Goal: Information Seeking & Learning: Check status

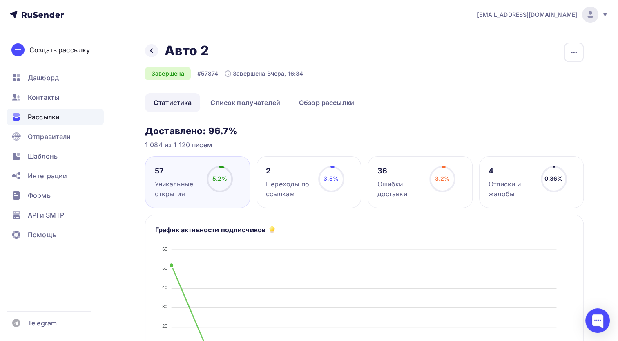
click at [0, 0] on icon at bounding box center [0, 0] width 0 height 0
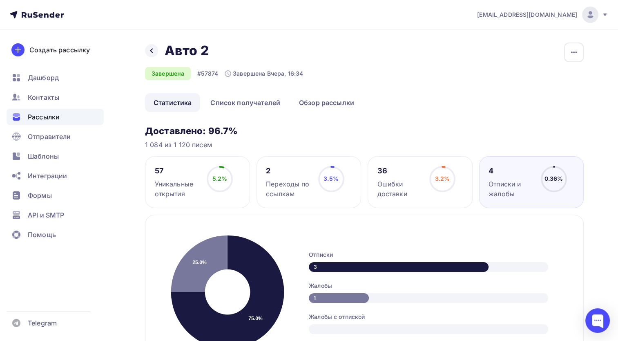
click at [229, 177] on circle at bounding box center [220, 179] width 25 height 25
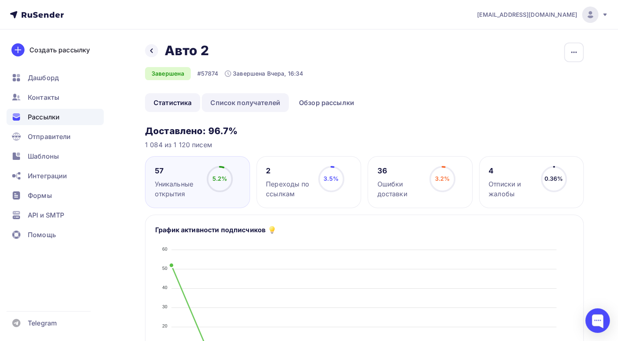
click at [229, 105] on link "Список получателей" at bounding box center [245, 102] width 87 height 19
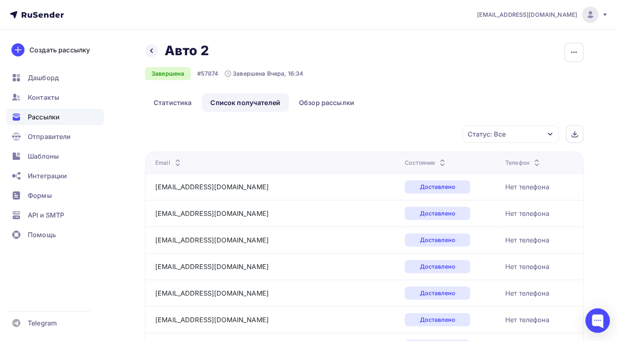
click at [157, 57] on div "Назад Авто 2 Авто 2" at bounding box center [224, 50] width 158 height 16
click at [149, 44] on div "Назад Авто 2 Авто 2" at bounding box center [224, 50] width 158 height 16
click at [153, 49] on icon at bounding box center [151, 50] width 7 height 7
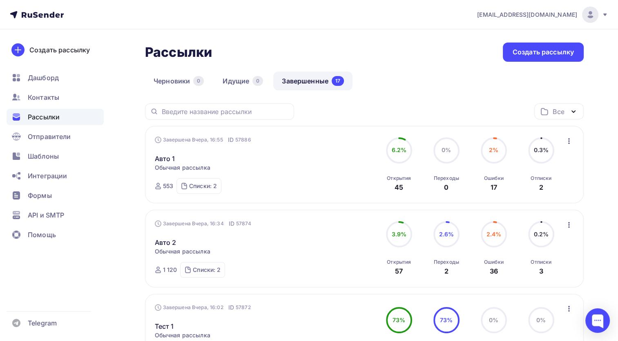
click at [221, 150] on div "Авто 1 Статистика Обзор рассылки Копировать в новую Добавить в папку" at bounding box center [248, 154] width 186 height 20
click at [165, 156] on link "Авто 1" at bounding box center [165, 159] width 20 height 10
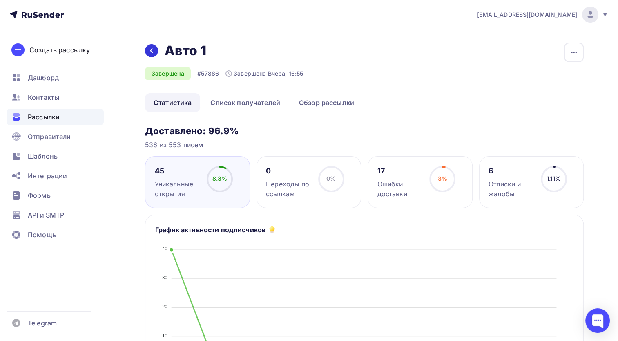
click at [152, 50] on icon at bounding box center [151, 50] width 7 height 7
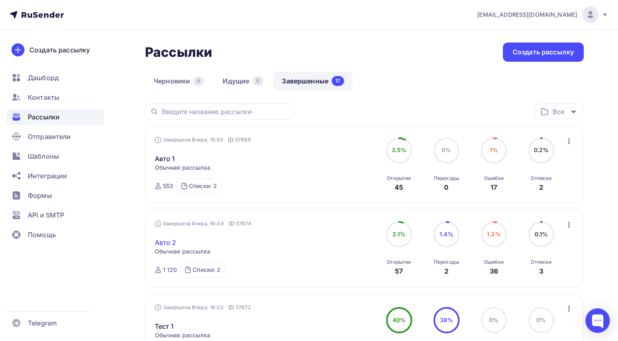
click at [171, 238] on link "Авто 2" at bounding box center [166, 242] width 22 height 10
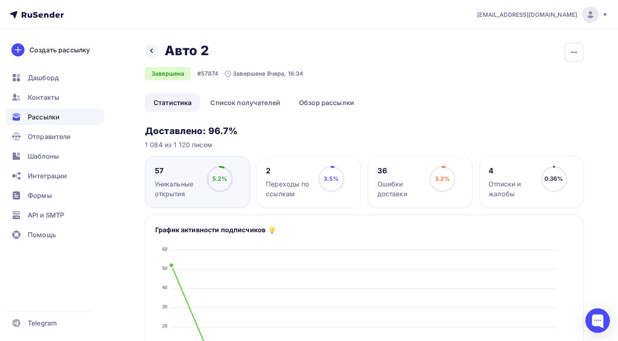
click at [0, 0] on icon at bounding box center [0, 0] width 0 height 0
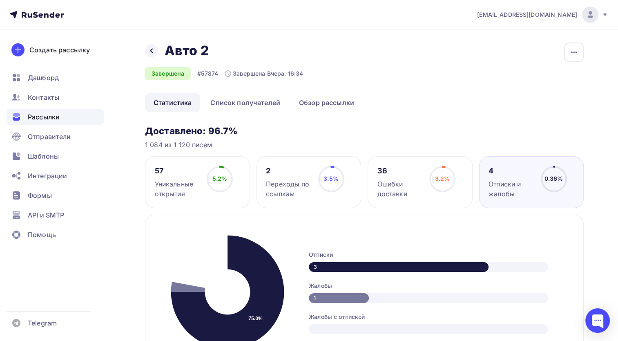
click at [225, 77] on div "Завершена Вчера, 16:34" at bounding box center [264, 73] width 78 height 8
click at [229, 65] on div "Назад Авто 2 Авто 2 Завершена #57874 Завершена Вчера, 16:34" at bounding box center [224, 61] width 158 height 38
click at [563, 50] on div "Назад Авто 2 Авто 2 Завершена #57874 Завершена Вчера, 16:34 Копировать Добавить…" at bounding box center [364, 67] width 439 height 51
click at [572, 51] on icon "button" at bounding box center [574, 52] width 10 height 10
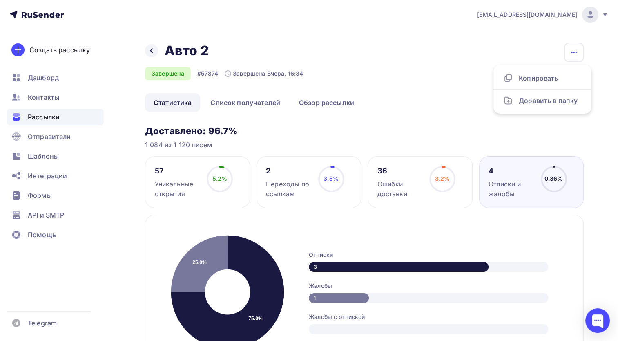
click at [507, 45] on div "Назад Авто 2 Авто 2 Завершена #57874 Завершена Вчера, 16:34 Копировать Добавить…" at bounding box center [364, 67] width 439 height 51
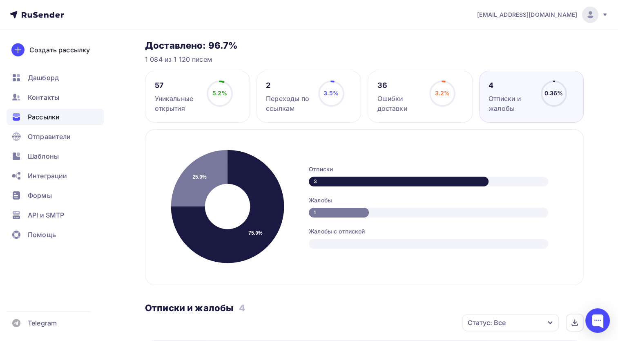
scroll to position [82, 0]
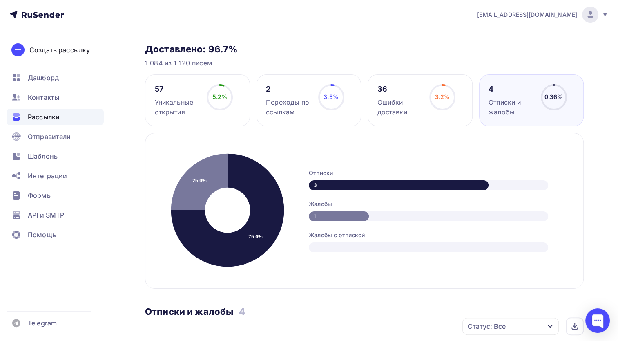
click at [314, 54] on h3 "Доставлено: 96.7%" at bounding box center [364, 48] width 439 height 11
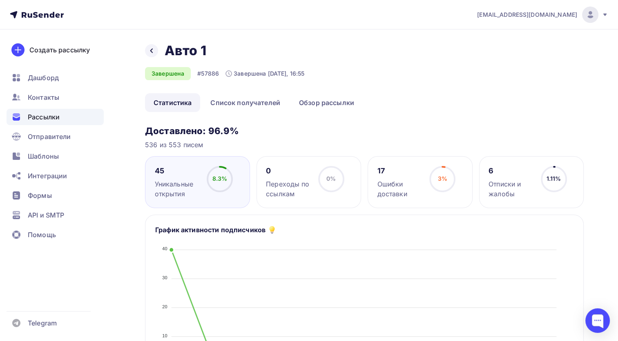
drag, startPoint x: 524, startPoint y: 179, endPoint x: 608, endPoint y: 150, distance: 89.5
click at [524, 179] on div "Отписки и жалобы" at bounding box center [511, 189] width 45 height 20
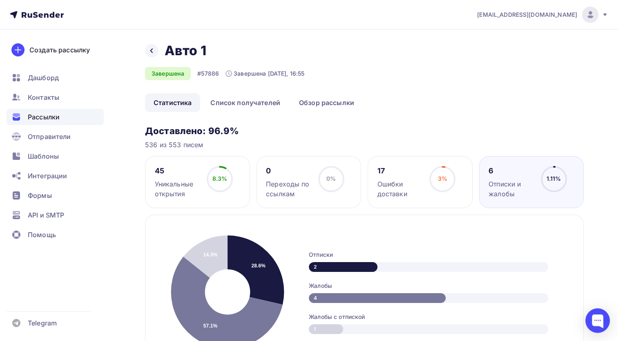
click at [0, 0] on icon at bounding box center [0, 0] width 0 height 0
drag, startPoint x: 153, startPoint y: 61, endPoint x: 150, endPoint y: 54, distance: 8.1
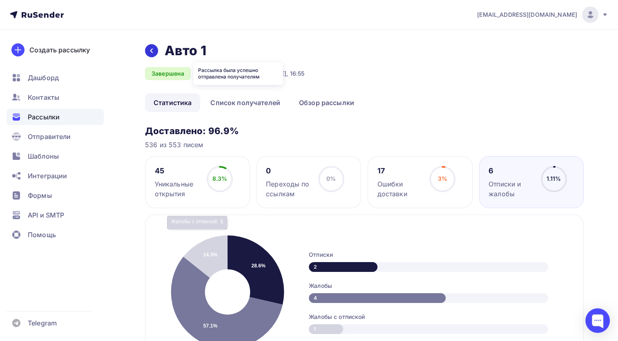
click at [153, 61] on div "Назад Авто 1 Авто 1 Завершена #57886 Завершена Вчера, 16:55" at bounding box center [224, 61] width 159 height 38
click at [150, 52] on icon at bounding box center [151, 50] width 7 height 7
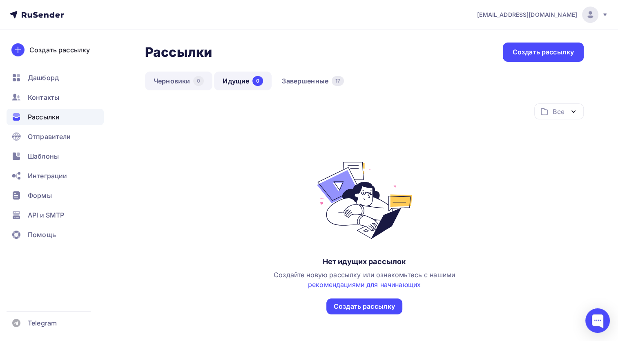
click at [193, 78] on link "Черновики 0" at bounding box center [178, 80] width 67 height 19
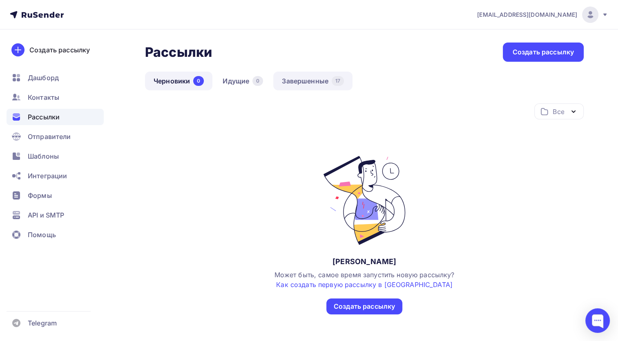
click at [299, 80] on link "Завершенные 17" at bounding box center [312, 80] width 79 height 19
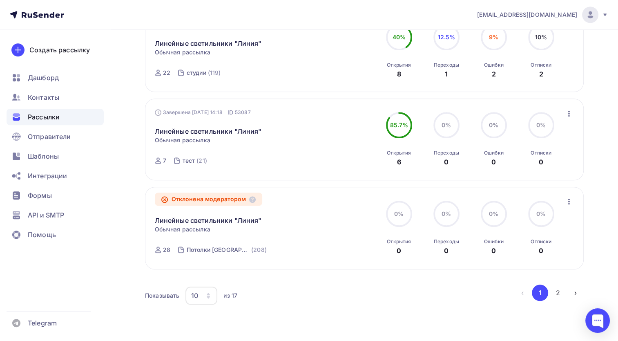
scroll to position [747, 0]
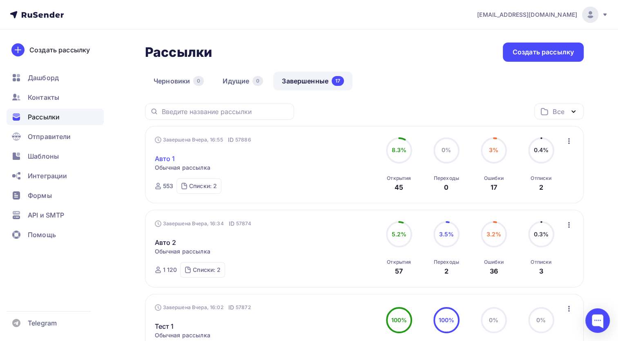
click at [157, 159] on link "Авто 1" at bounding box center [165, 159] width 20 height 10
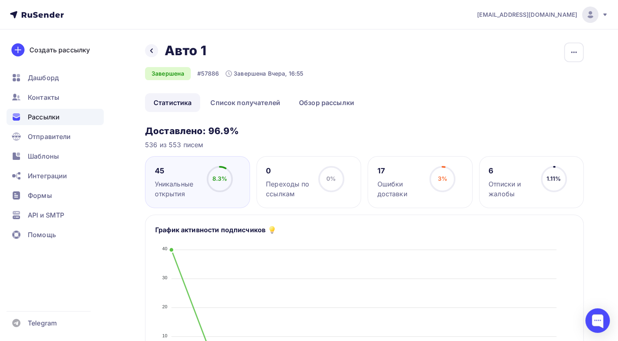
click at [57, 19] on icon at bounding box center [37, 15] width 54 height 10
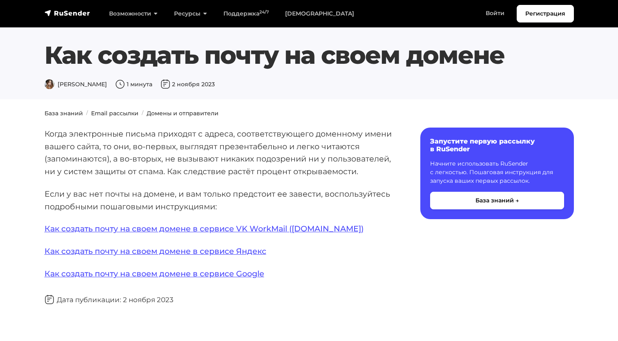
scroll to position [123, 0]
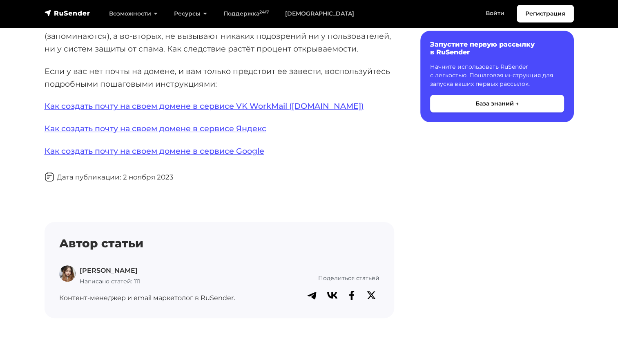
click at [420, 178] on div "Содержание Запустите первую рассылку в RuSender Начните использовать RuSender с…" at bounding box center [489, 159] width 180 height 308
click at [315, 74] on p "Если у вас нет почты на домене, и вам только предстоит ее завести, воспользуйте…" at bounding box center [220, 77] width 350 height 25
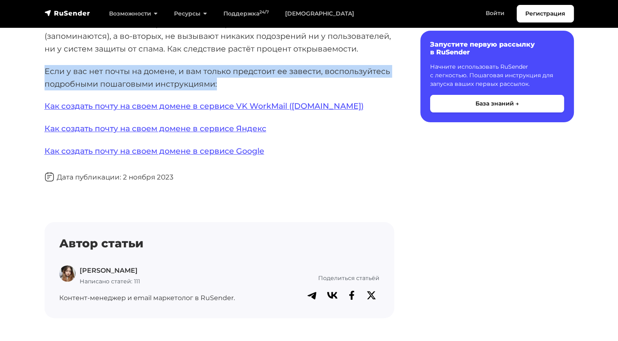
drag, startPoint x: 239, startPoint y: 84, endPoint x: -2, endPoint y: 73, distance: 240.5
click at [0, 73] on html "Регистрация Возможности Конструктор писем [PERSON_NAME] подписки A/B–тестирован…" at bounding box center [309, 186] width 618 height 618
drag, startPoint x: -2, startPoint y: 73, endPoint x: 61, endPoint y: 83, distance: 63.7
click at [61, 83] on p "Если у вас нет почты на домене, и вам только предстоит ее завести, воспользуйте…" at bounding box center [220, 77] width 350 height 25
click at [39, 69] on section "База знаний Email рассылки Домены и отправители Когда электронные письма приход…" at bounding box center [309, 177] width 618 height 380
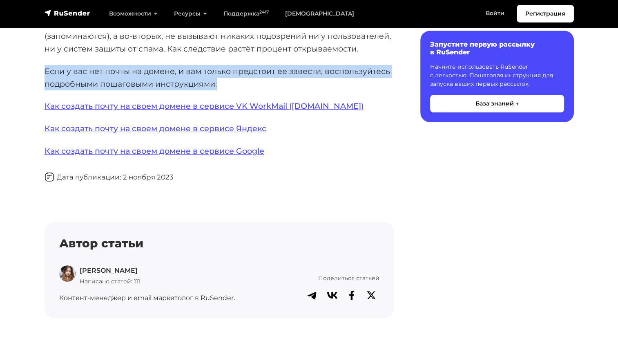
drag, startPoint x: 39, startPoint y: 68, endPoint x: 288, endPoint y: 78, distance: 249.4
click at [288, 78] on section "База знаний Email рассылки Домены и отправители Когда электронные письма приход…" at bounding box center [309, 177] width 618 height 380
click at [288, 78] on p "Если у вас нет почты на домене, и вам только предстоит ее завести, воспользуйте…" at bounding box center [220, 77] width 350 height 25
click at [288, 87] on p "Если у вас нет почты на домене, и вам только предстоит ее завести, воспользуйте…" at bounding box center [220, 77] width 350 height 25
click at [247, 87] on p "Если у вас нет почты на домене, и вам только предстоит ее завести, воспользуйте…" at bounding box center [220, 77] width 350 height 25
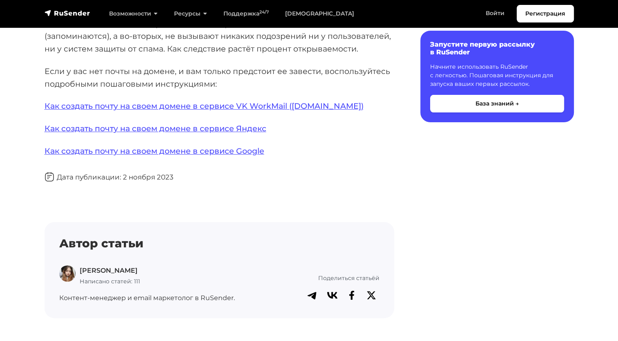
click at [389, 159] on div "Когда электронные письма приходят с адреса, соответствующего доменному имени ва…" at bounding box center [220, 161] width 350 height 313
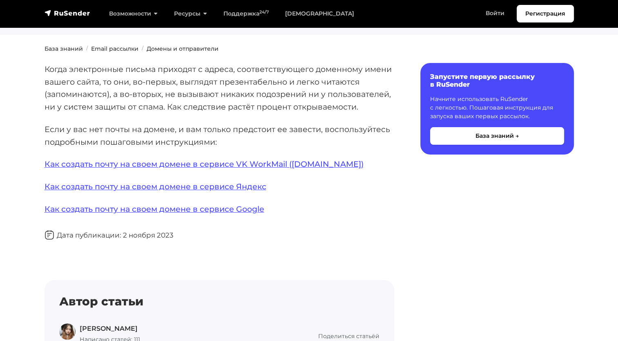
scroll to position [0, 0]
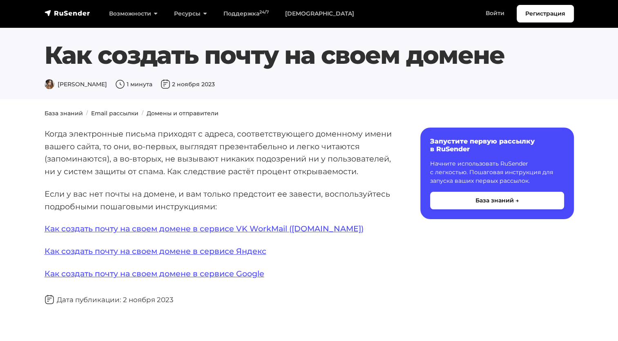
drag, startPoint x: 554, startPoint y: 52, endPoint x: 45, endPoint y: 43, distance: 509.5
click at [45, 43] on h1 "Как создать почту на своем домене" at bounding box center [309, 54] width 529 height 29
click at [43, 41] on div "Как создать почту на своем домене Дарья Л. 1 минута 2 ноября 2023" at bounding box center [309, 64] width 539 height 49
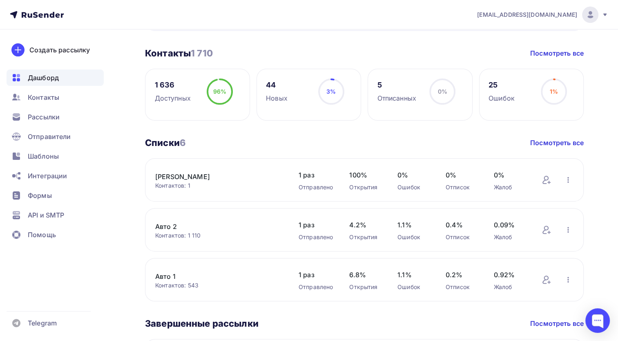
scroll to position [204, 0]
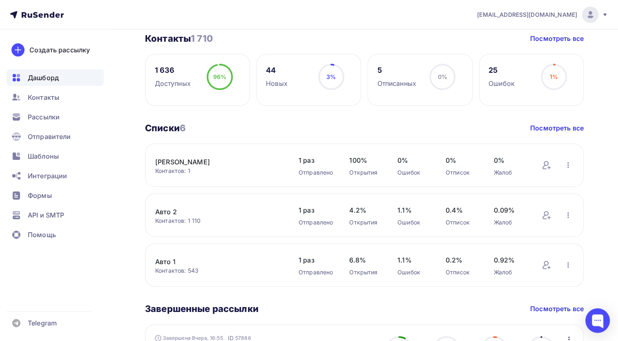
click at [166, 259] on link "Авто 1" at bounding box center [218, 262] width 127 height 10
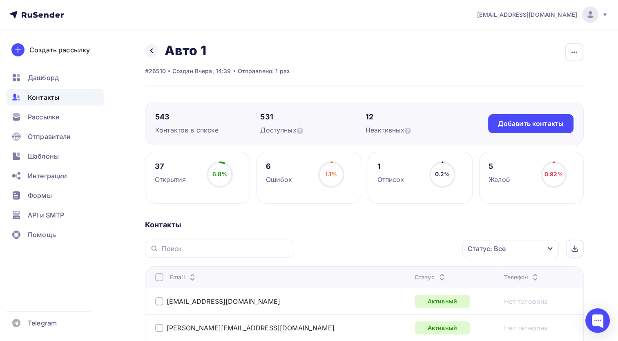
click at [214, 170] on span "6.8%" at bounding box center [219, 173] width 15 height 7
click at [160, 163] on div "37" at bounding box center [170, 166] width 31 height 10
drag, startPoint x: 300, startPoint y: 70, endPoint x: 143, endPoint y: 72, distance: 156.9
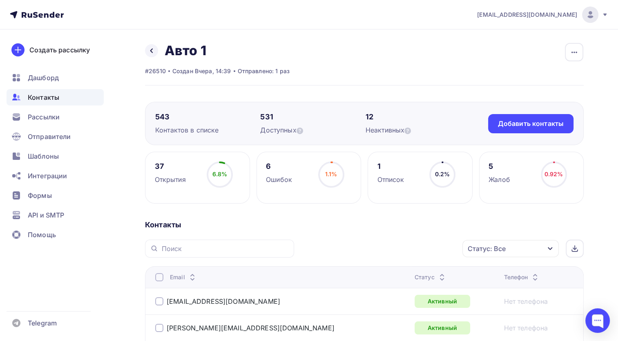
drag, startPoint x: 143, startPoint y: 73, endPoint x: 345, endPoint y: 75, distance: 202.2
click at [345, 75] on div "Назад Авто 1 Переименовать список Скачать список Отписать адреса Настроить поля…" at bounding box center [364, 63] width 439 height 43
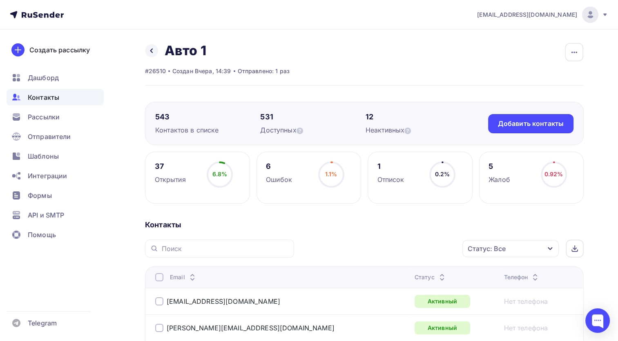
click at [311, 69] on div "Назад Авто 1 Переименовать список Скачать список Отписать адреса Настроить поля…" at bounding box center [364, 63] width 439 height 43
click at [276, 73] on div "Отправлено: 1 раз" at bounding box center [264, 71] width 52 height 8
click at [298, 70] on div "Назад Авто 1 Переименовать список Скачать список Отписать адреса Настроить поля…" at bounding box center [364, 63] width 439 height 43
drag, startPoint x: 291, startPoint y: 73, endPoint x: 237, endPoint y: 75, distance: 54.0
click at [237, 75] on div "Назад Авто 1 Переименовать список Скачать список Отписать адреса Настроить поля…" at bounding box center [364, 63] width 439 height 43
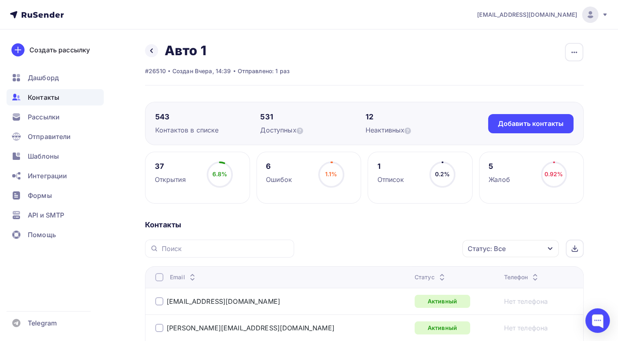
click at [238, 71] on div "Отправлено: 1 раз" at bounding box center [264, 71] width 52 height 8
click at [228, 70] on div "Создан Вчера, 14:39" at bounding box center [201, 71] width 59 height 8
drag, startPoint x: 231, startPoint y: 70, endPoint x: 172, endPoint y: 69, distance: 59.2
click at [172, 69] on div "#26510 Создан Вчера, 14:39 Отправлено: 1 раз" at bounding box center [217, 71] width 145 height 8
click at [172, 69] on div "Создан Вчера, 14:39" at bounding box center [201, 71] width 59 height 8
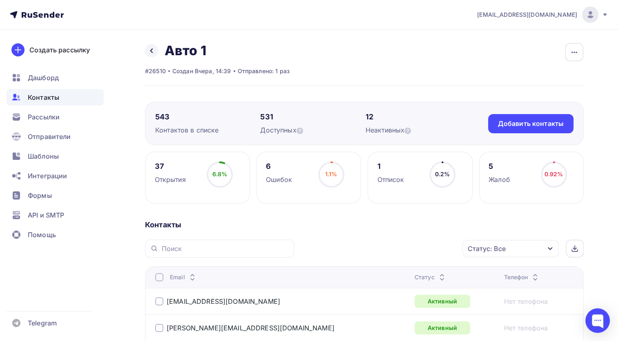
click at [167, 73] on div "#26510 Создан Вчера, 14:39 Отправлено: 1 раз" at bounding box center [217, 71] width 145 height 8
drag, startPoint x: 165, startPoint y: 73, endPoint x: 149, endPoint y: 67, distance: 17.6
click at [149, 67] on div "#26510 Создан Вчера, 14:39 Отправлено: 1 раз" at bounding box center [217, 71] width 145 height 8
click at [149, 67] on div "#26510" at bounding box center [155, 71] width 21 height 8
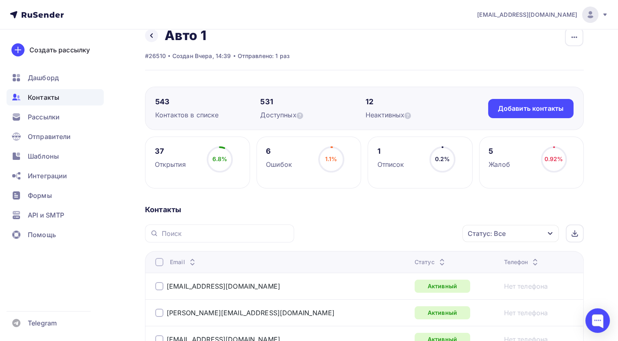
scroll to position [41, 0]
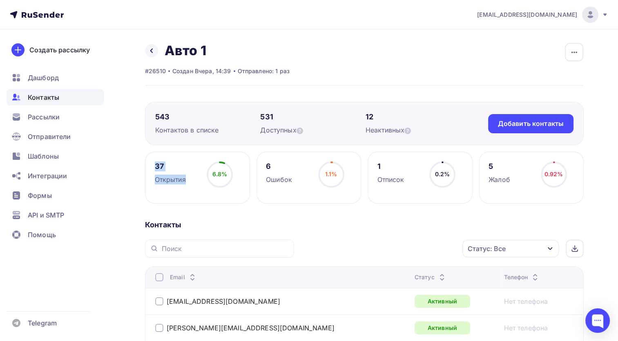
drag, startPoint x: 144, startPoint y: 149, endPoint x: 246, endPoint y: 184, distance: 107.6
click at [246, 184] on div "37 Открытия 6.8% 6.8%" at bounding box center [197, 178] width 105 height 52
click at [200, 184] on div "6.8% 6.8%" at bounding box center [219, 177] width 41 height 33
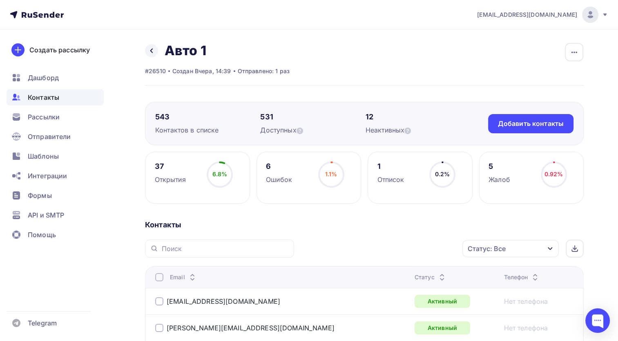
click at [560, 169] on circle at bounding box center [554, 174] width 25 height 25
click at [490, 168] on div "5" at bounding box center [500, 166] width 22 height 10
click at [47, 82] on span "Дашборд" at bounding box center [43, 78] width 31 height 10
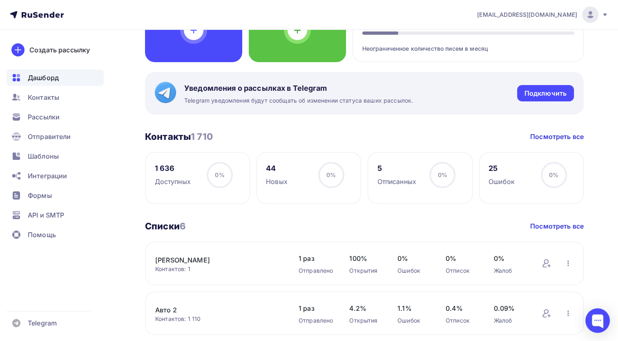
scroll to position [163, 0]
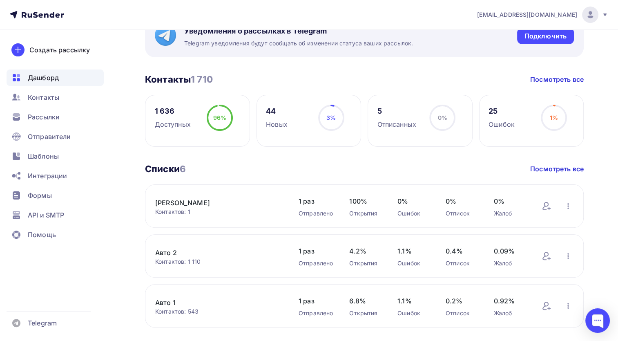
click at [170, 301] on link "Авто 1" at bounding box center [218, 302] width 127 height 10
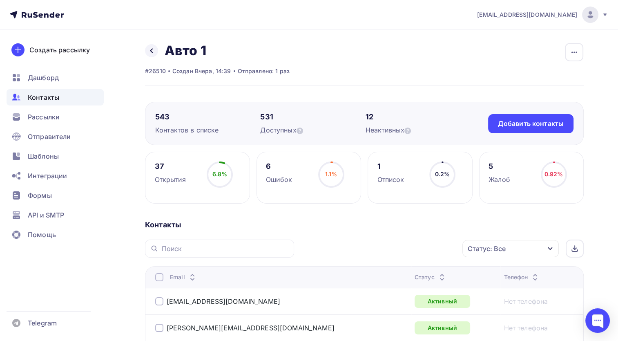
click at [578, 158] on div "5 Жалоб 0.92% 0.92%" at bounding box center [531, 178] width 105 height 52
drag, startPoint x: 578, startPoint y: 158, endPoint x: 560, endPoint y: 169, distance: 20.6
click at [560, 169] on div "0.92%" at bounding box center [554, 174] width 26 height 26
click at [543, 189] on div "0.92% 0.92%" at bounding box center [554, 177] width 41 height 33
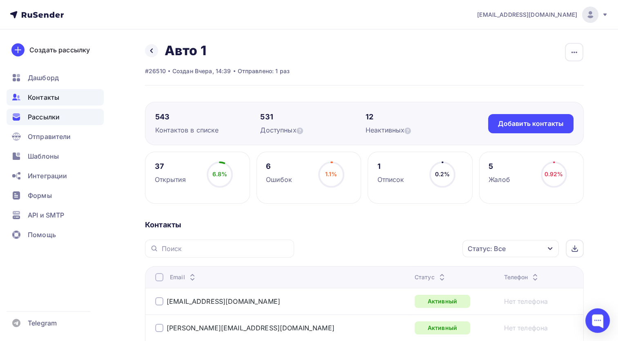
click at [55, 121] on span "Рассылки" at bounding box center [44, 117] width 32 height 10
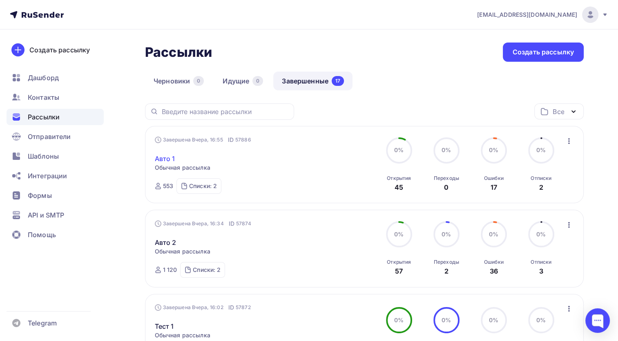
click at [157, 156] on link "Авто 1" at bounding box center [165, 159] width 20 height 10
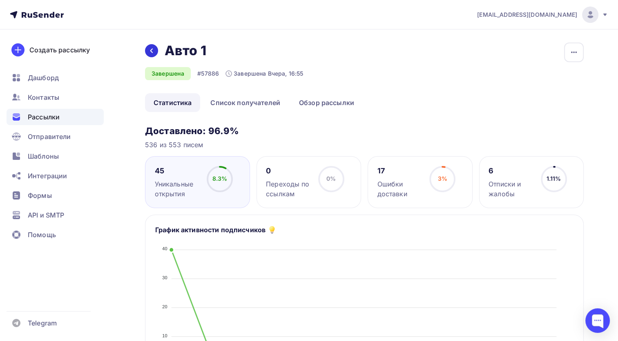
click at [151, 50] on icon at bounding box center [151, 50] width 7 height 7
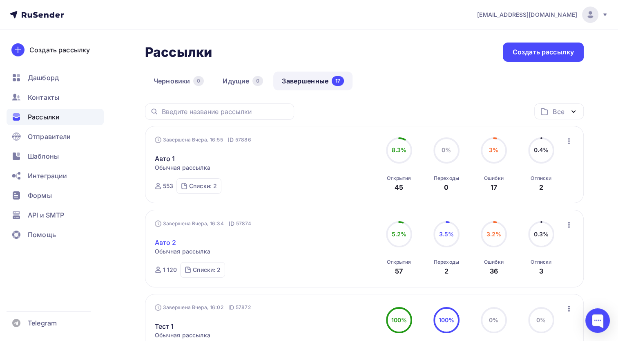
click at [166, 243] on link "Авто 2" at bounding box center [166, 242] width 22 height 10
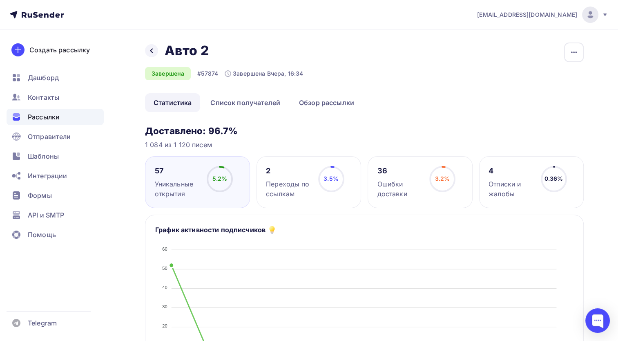
drag, startPoint x: 570, startPoint y: 172, endPoint x: 542, endPoint y: 181, distance: 29.0
click at [542, 181] on div "0.36% 0.36%" at bounding box center [554, 182] width 41 height 33
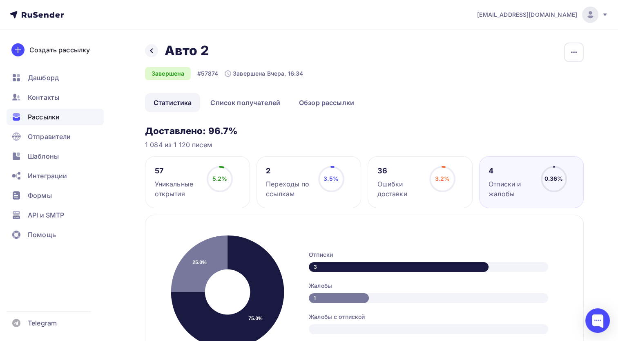
click at [230, 184] on circle at bounding box center [220, 179] width 25 height 25
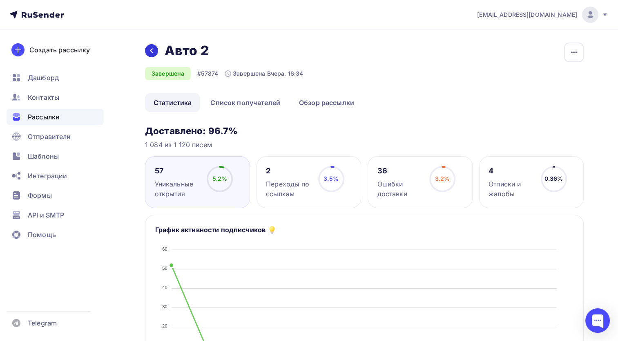
click at [149, 53] on icon at bounding box center [151, 50] width 7 height 7
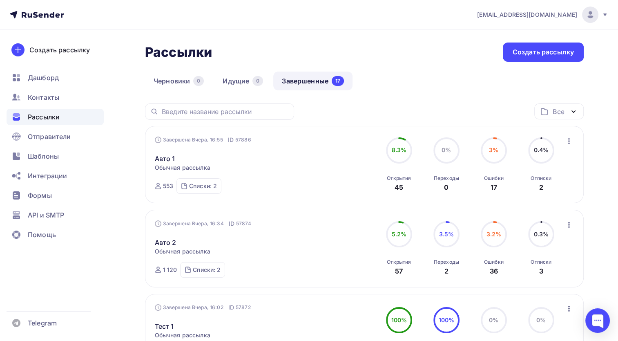
drag, startPoint x: 450, startPoint y: 190, endPoint x: 444, endPoint y: 190, distance: 6.6
click at [444, 190] on div "Переходы 0" at bounding box center [446, 181] width 25 height 22
click at [446, 180] on div "Переходы" at bounding box center [446, 178] width 25 height 7
drag, startPoint x: 440, startPoint y: 181, endPoint x: 451, endPoint y: 181, distance: 11.8
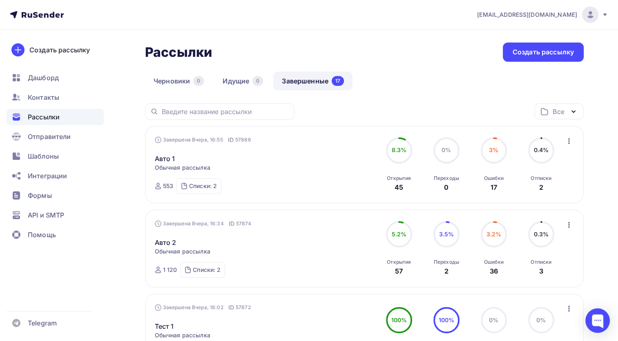
click at [451, 181] on div "Переходы" at bounding box center [446, 178] width 25 height 7
drag, startPoint x: 451, startPoint y: 181, endPoint x: 449, endPoint y: 191, distance: 10.5
click at [449, 191] on div "Переходы 0" at bounding box center [446, 181] width 25 height 22
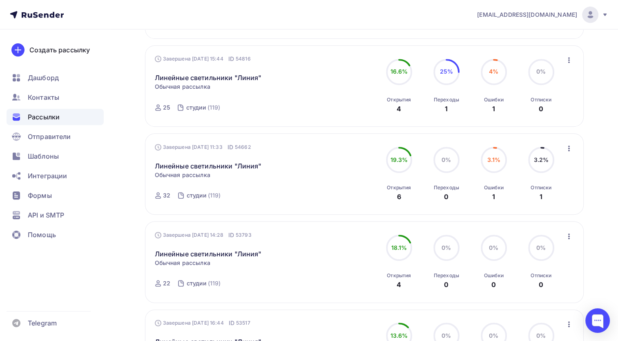
scroll to position [327, 0]
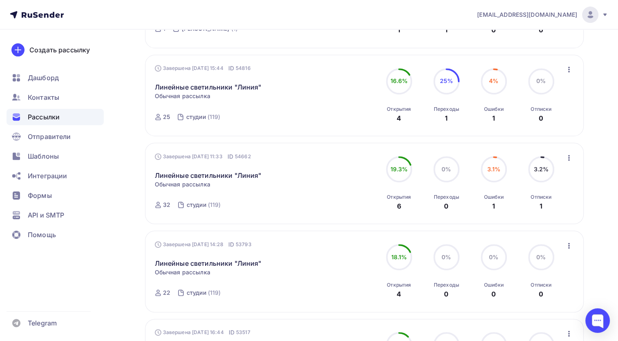
drag, startPoint x: 556, startPoint y: 198, endPoint x: 526, endPoint y: 199, distance: 29.4
click at [526, 199] on div "3.2% 3.2% Отписки 1" at bounding box center [541, 183] width 41 height 55
copy div "Отписки"
drag, startPoint x: 533, startPoint y: 168, endPoint x: 546, endPoint y: 165, distance: 13.4
click at [546, 165] on div "3.2%" at bounding box center [541, 169] width 26 height 26
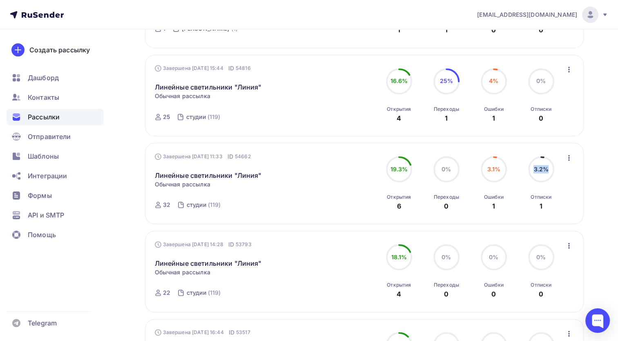
click at [546, 165] on span "3.2%" at bounding box center [541, 168] width 15 height 7
click at [565, 182] on div "Завершена 05.08.2025, 11:33 ID 54662 Линейные светильники "Линия" Статистика Об…" at bounding box center [365, 183] width 420 height 62
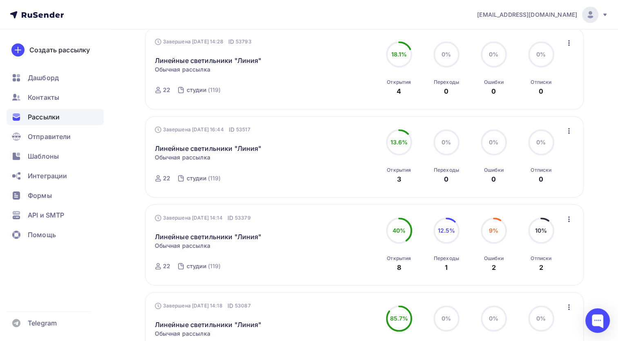
scroll to position [531, 0]
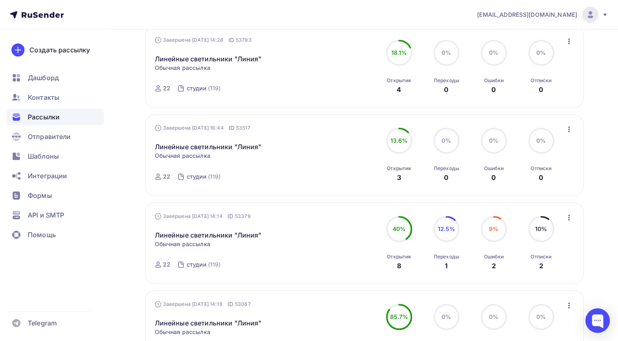
drag, startPoint x: 554, startPoint y: 227, endPoint x: 537, endPoint y: 232, distance: 17.8
click at [537, 232] on div "10% 10% Отписки 2" at bounding box center [541, 243] width 41 height 55
click at [537, 232] on circle at bounding box center [541, 229] width 25 height 25
click at [196, 233] on link "Линейные светильники "Линия"" at bounding box center [208, 235] width 107 height 10
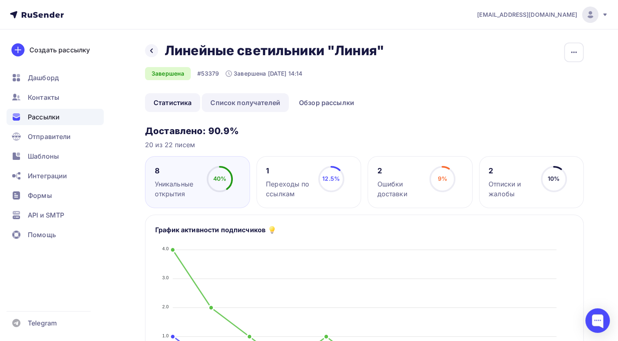
click at [253, 103] on link "Список получателей" at bounding box center [245, 102] width 87 height 19
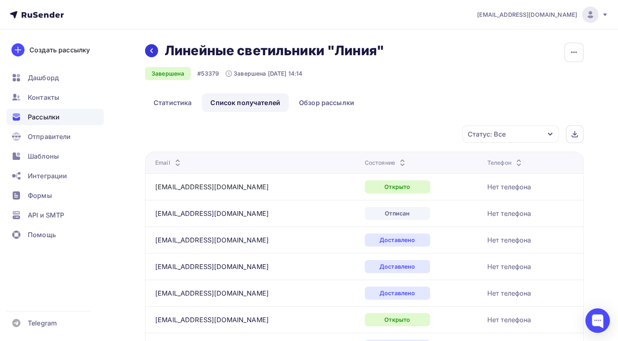
click at [147, 55] on div at bounding box center [151, 50] width 13 height 13
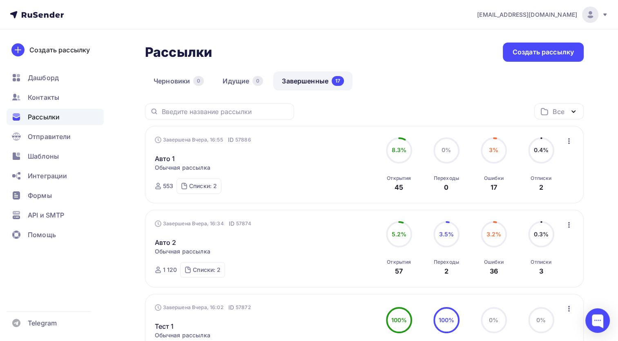
drag, startPoint x: 386, startPoint y: 176, endPoint x: 415, endPoint y: 188, distance: 31.3
click at [415, 188] on div "8.3% 8.3% Открытия 45" at bounding box center [399, 164] width 41 height 55
click at [403, 189] on div "Открытия 45" at bounding box center [399, 181] width 24 height 22
drag, startPoint x: 404, startPoint y: 184, endPoint x: 388, endPoint y: 181, distance: 16.4
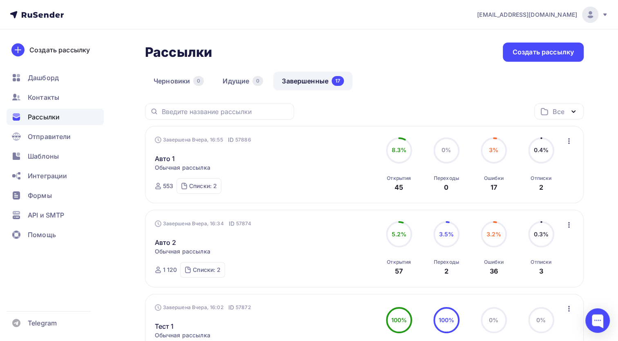
click at [388, 181] on div "Открытия 45" at bounding box center [399, 181] width 24 height 22
click at [388, 181] on div "Открытия" at bounding box center [399, 178] width 24 height 7
click at [387, 179] on div "Открытия" at bounding box center [399, 178] width 24 height 7
drag, startPoint x: 388, startPoint y: 177, endPoint x: 409, endPoint y: 187, distance: 22.7
click at [409, 187] on div "Открытия 45" at bounding box center [399, 181] width 24 height 22
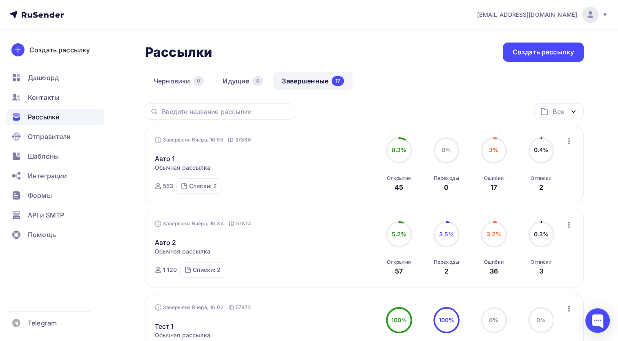
click at [409, 187] on div "Открытия 45" at bounding box center [399, 181] width 24 height 22
click at [404, 188] on div "Открытия 45" at bounding box center [399, 181] width 24 height 22
click at [399, 189] on div "45" at bounding box center [399, 187] width 9 height 10
drag, startPoint x: 387, startPoint y: 259, endPoint x: 405, endPoint y: 269, distance: 21.0
click at [405, 269] on div "Открытия 57" at bounding box center [399, 265] width 24 height 22
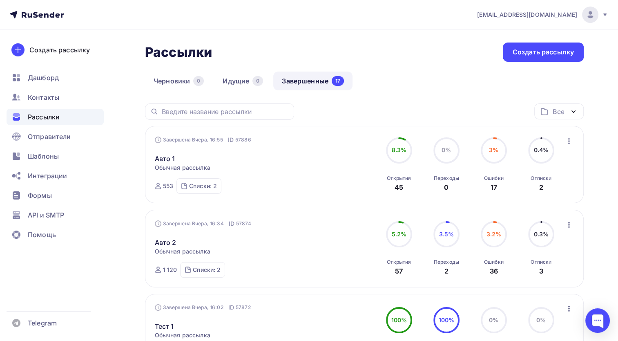
click at [405, 269] on div "Открытия 57" at bounding box center [399, 265] width 24 height 22
click at [405, 268] on div "Открытия 57" at bounding box center [399, 265] width 24 height 22
drag, startPoint x: 452, startPoint y: 270, endPoint x: 433, endPoint y: 261, distance: 21.2
click at [433, 261] on div "3.5% 3.5% Переходы 2" at bounding box center [446, 248] width 41 height 55
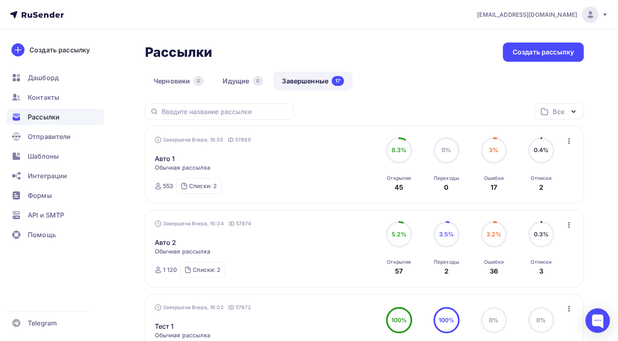
click at [433, 261] on div "3.5% 3.5% Переходы 2" at bounding box center [446, 248] width 41 height 55
drag, startPoint x: 433, startPoint y: 261, endPoint x: 422, endPoint y: 251, distance: 14.7
click at [422, 251] on div "5.2% 5.2% Открытия 57 3.5% 3.5% Переходы 2 3.2% 3.2% Ошибки 36 0.3% 0.3% Отписк…" at bounding box center [470, 248] width 183 height 55
click at [310, 43] on div "Рассылки Рассылки Создать рассылку" at bounding box center [364, 51] width 439 height 19
